Goal: Entertainment & Leisure: Consume media (video, audio)

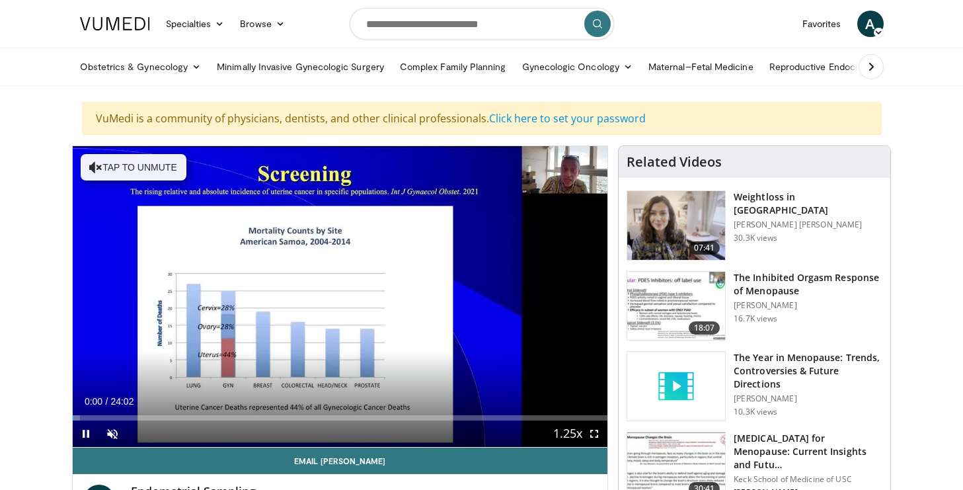
click at [596, 434] on span "Video Player" at bounding box center [594, 433] width 26 height 26
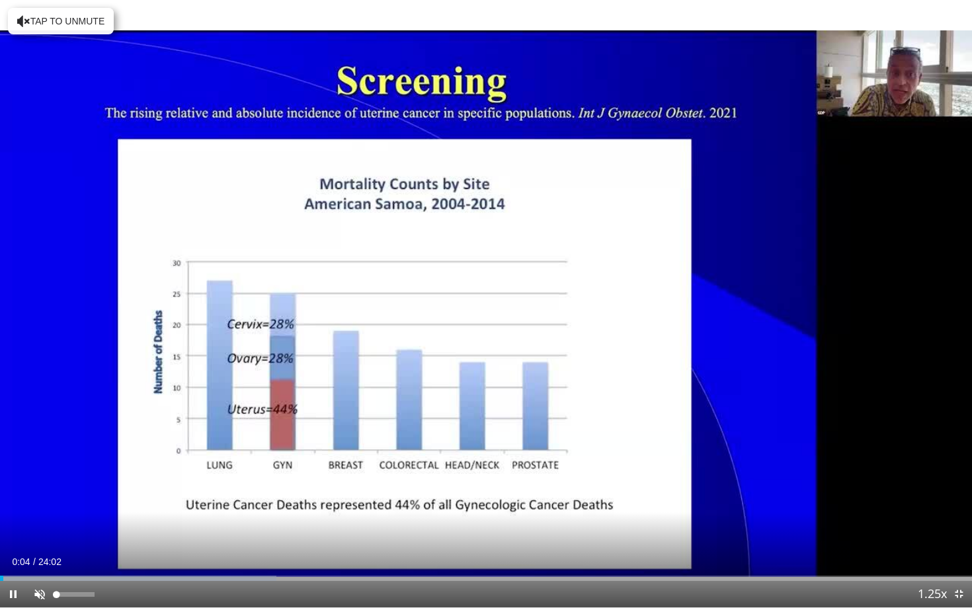
click at [35, 489] on span "Video Player" at bounding box center [39, 594] width 26 height 26
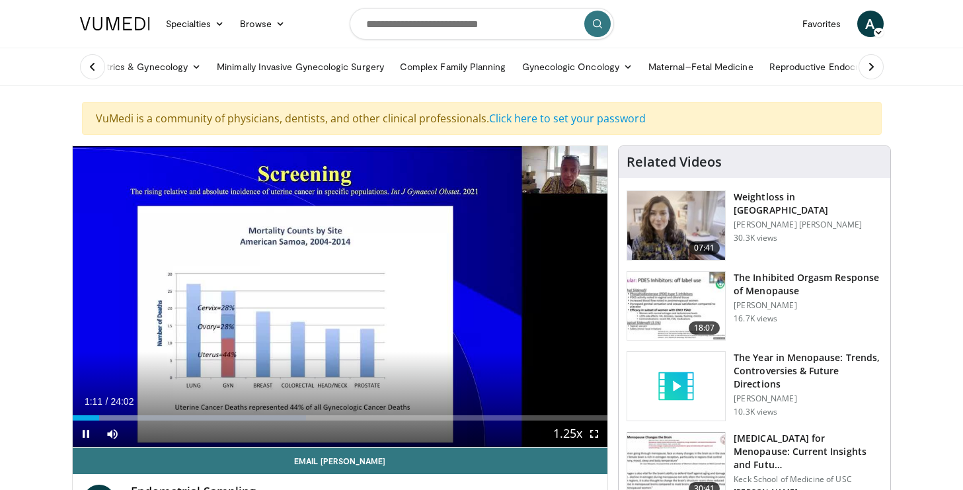
click at [596, 433] on span "Video Player" at bounding box center [594, 433] width 26 height 26
